Goal: Information Seeking & Learning: Learn about a topic

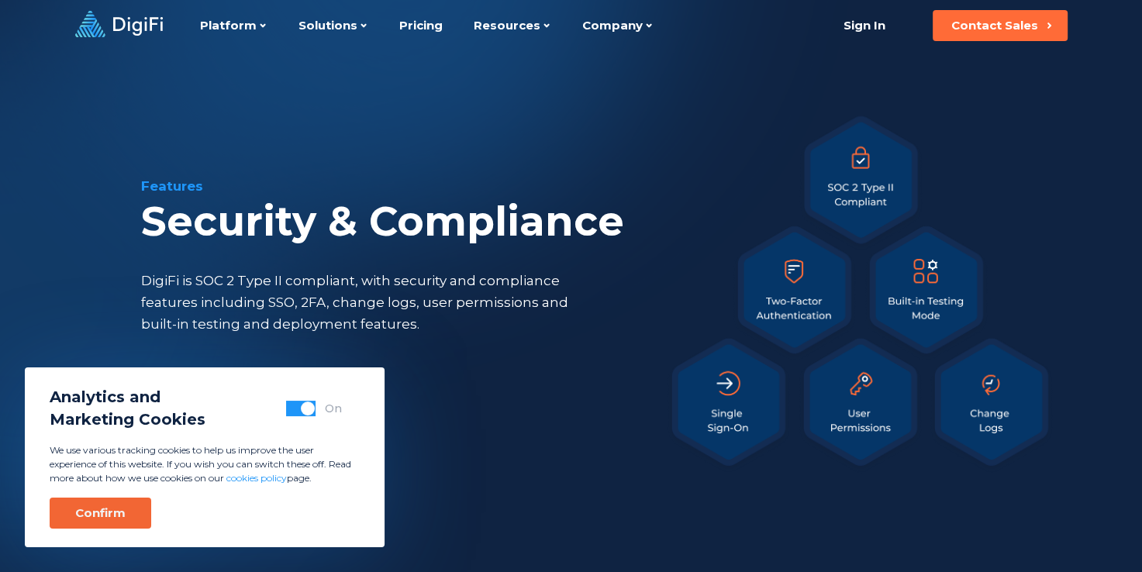
click at [124, 509] on button "Confirm" at bounding box center [101, 513] width 102 height 31
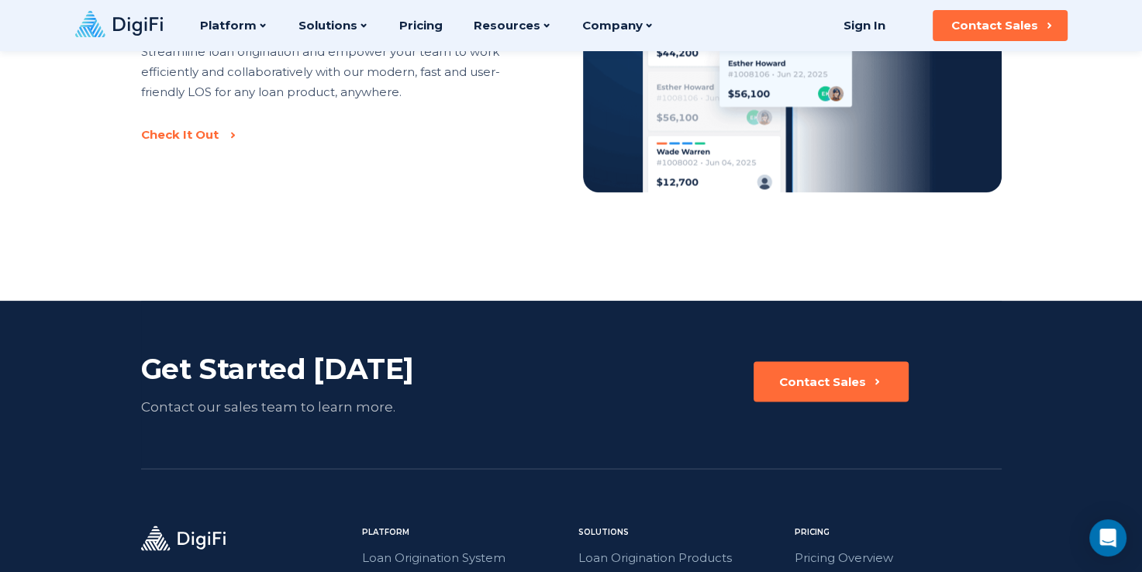
scroll to position [2326, 0]
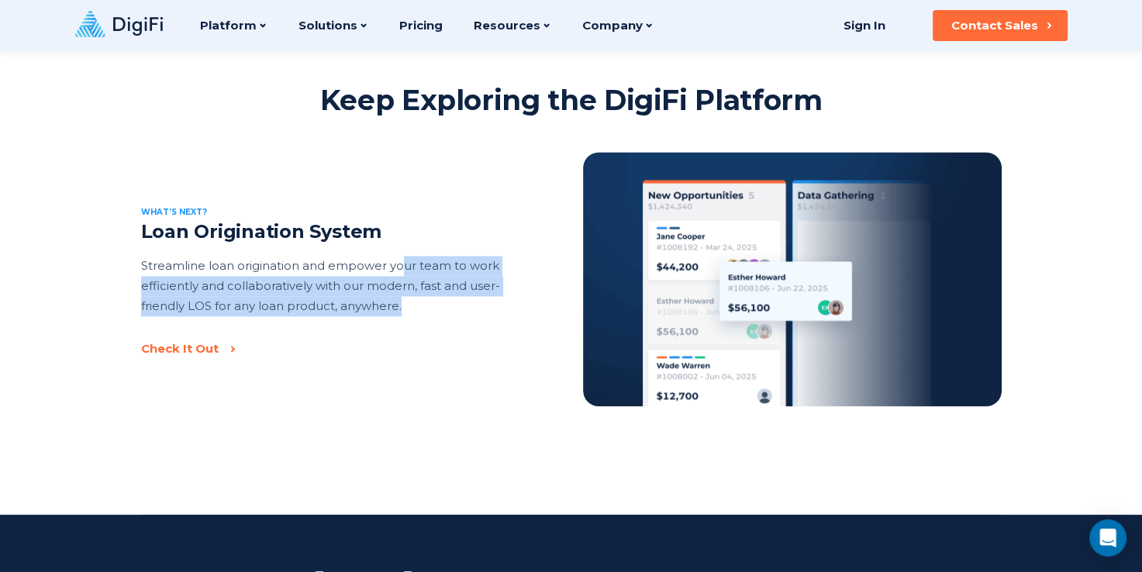
drag, startPoint x: 401, startPoint y: 261, endPoint x: 524, endPoint y: 324, distance: 138.3
click at [524, 324] on div "Loan Origination System Streamline loan origination and empower your team to wo…" at bounding box center [333, 280] width 385 height 121
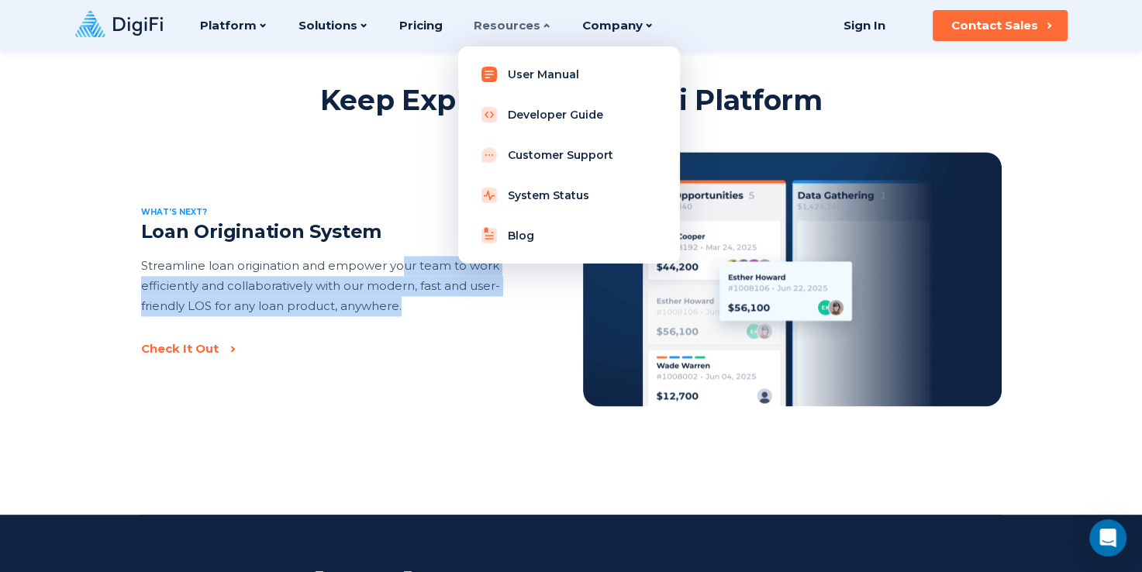
click at [506, 74] on link "User Manual" at bounding box center [569, 74] width 197 height 31
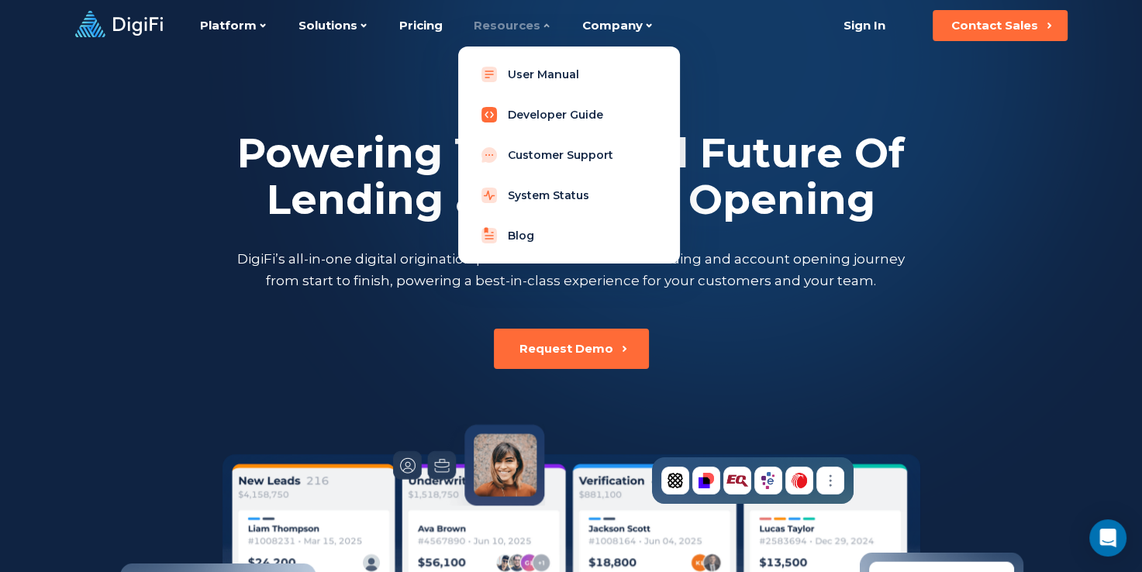
click at [509, 115] on link "Developer Guide" at bounding box center [569, 114] width 197 height 31
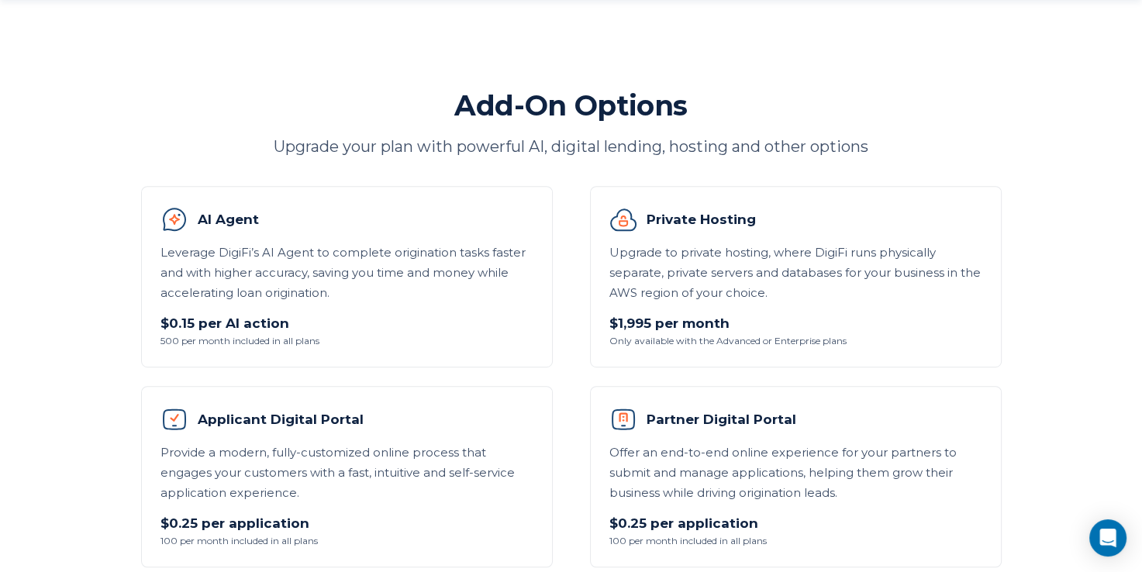
scroll to position [853, 0]
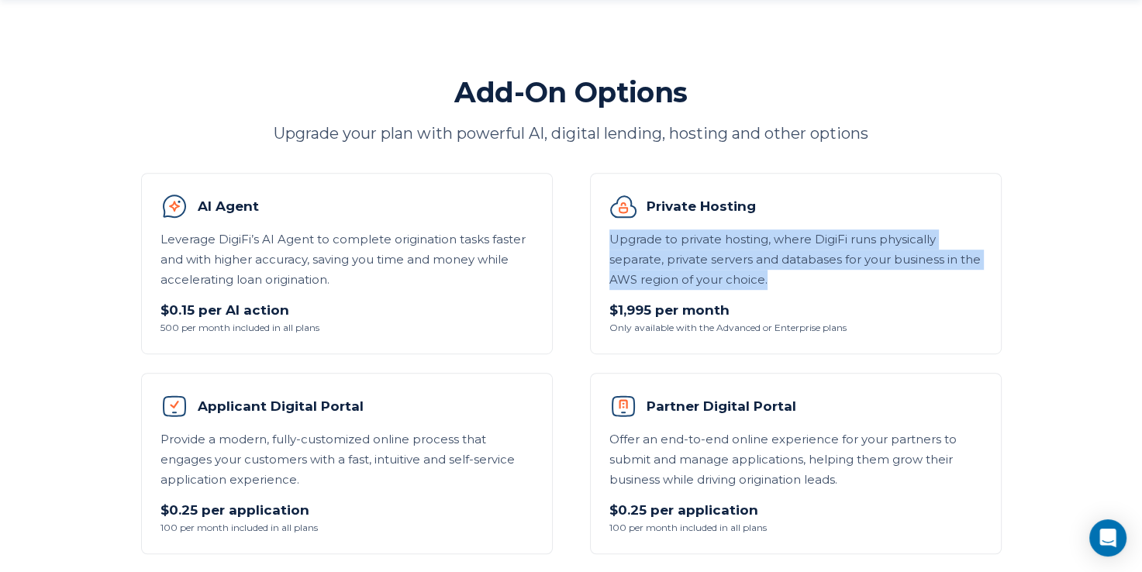
drag, startPoint x: 616, startPoint y: 242, endPoint x: 795, endPoint y: 279, distance: 182.9
click at [795, 279] on p "Upgrade to private hosting, where DigiFi runs physically separate, private serv…" at bounding box center [795, 259] width 373 height 60
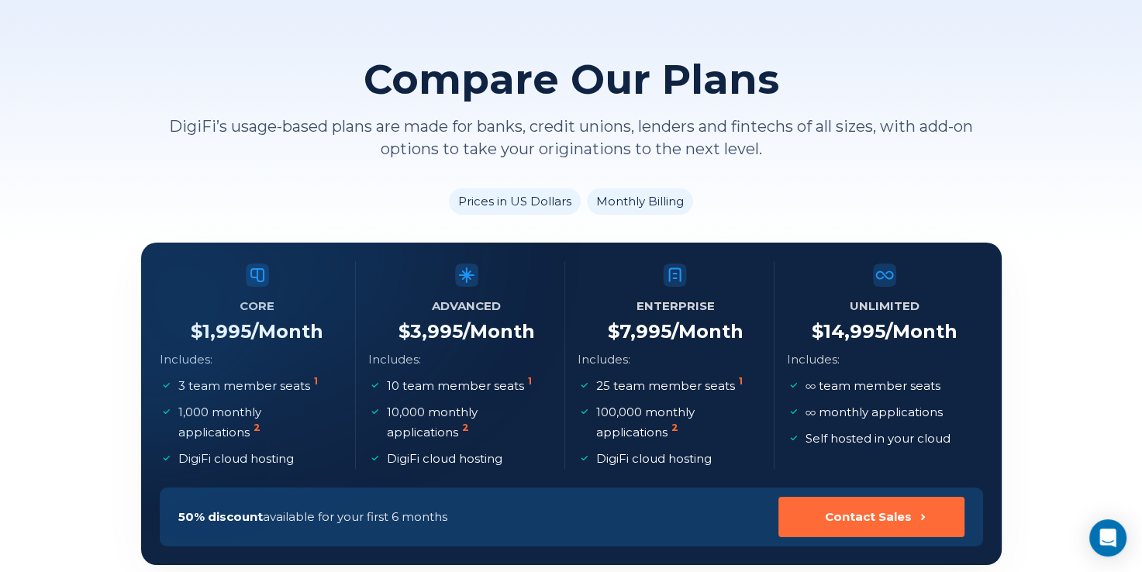
scroll to position [155, 0]
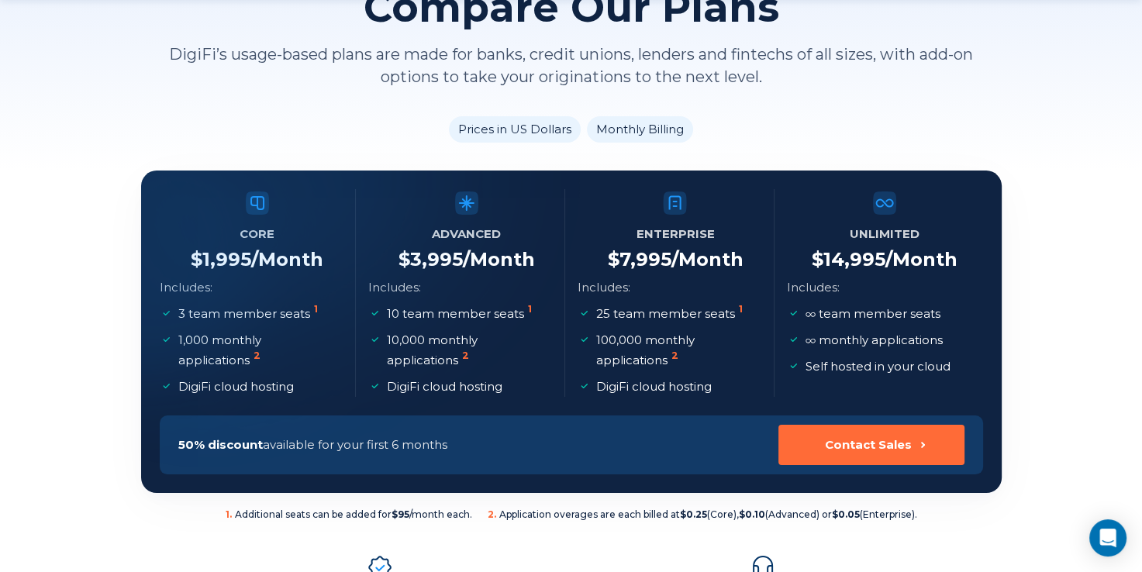
drag, startPoint x: 230, startPoint y: 210, endPoint x: 346, endPoint y: 272, distance: 131.1
click at [141, 171] on div at bounding box center [141, 171] width 0 height 0
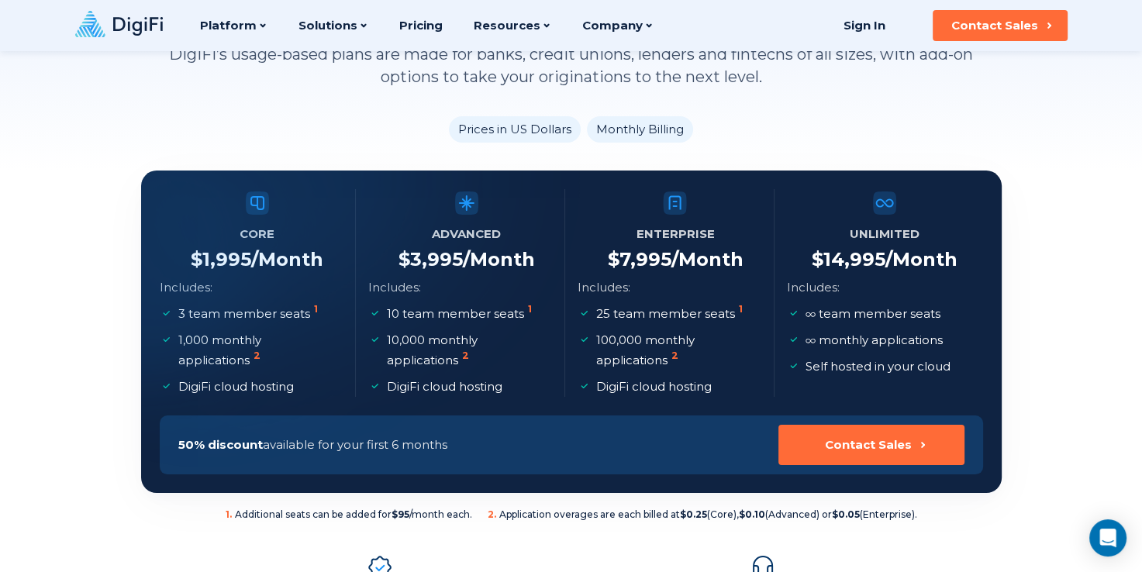
scroll to position [0, 0]
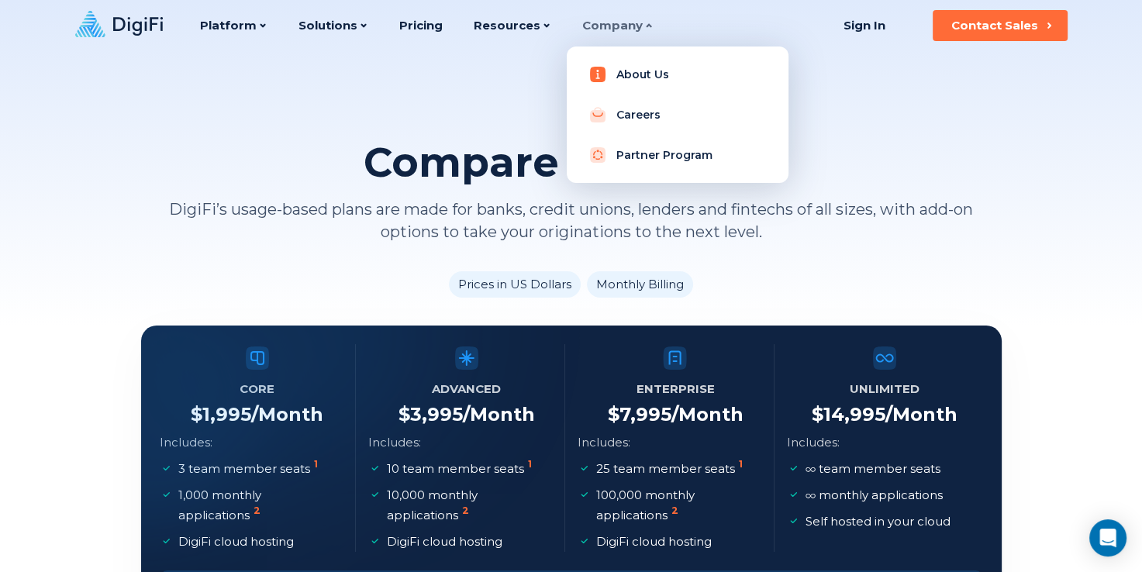
click at [629, 85] on link "About Us" at bounding box center [677, 74] width 197 height 31
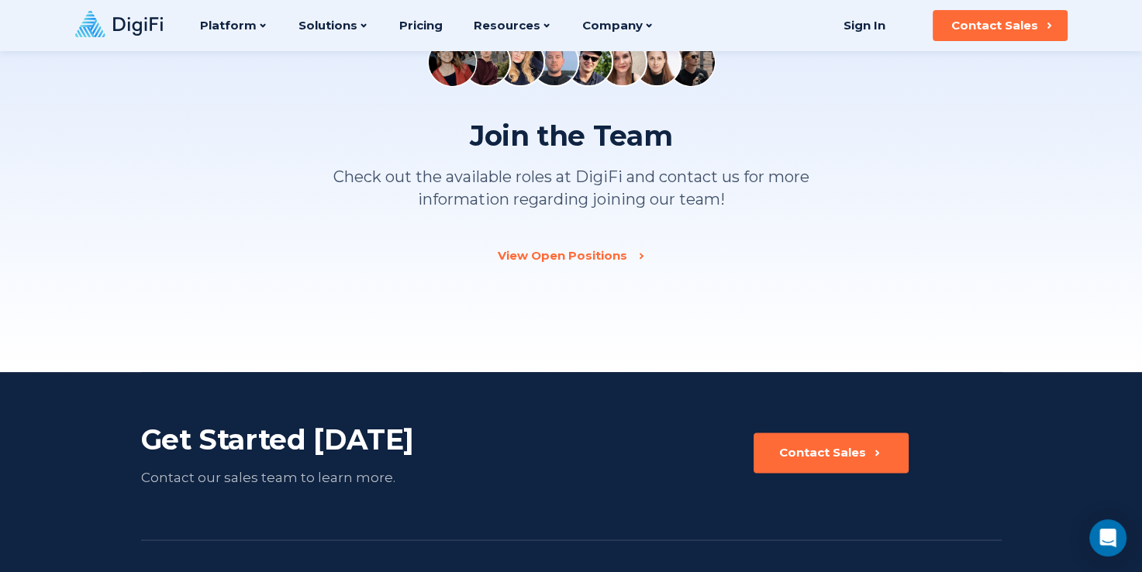
scroll to position [2089, 0]
